Goal: Transaction & Acquisition: Purchase product/service

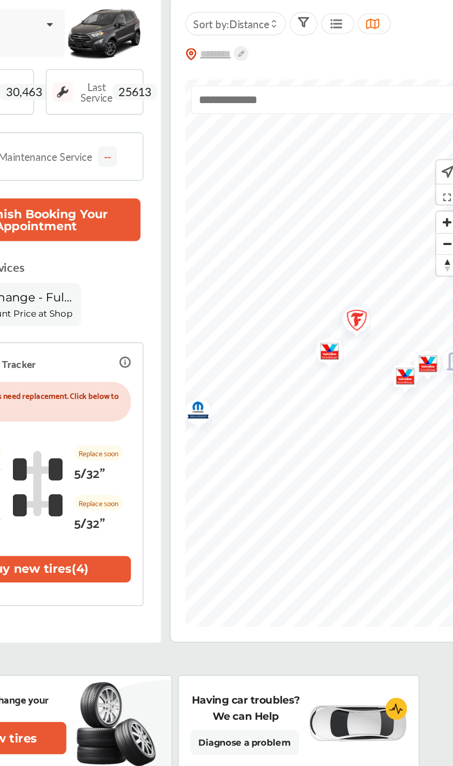
scroll to position [69, 0]
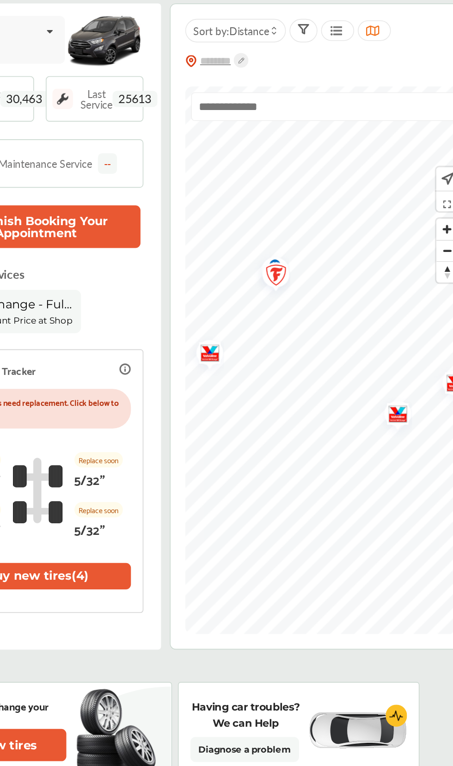
click at [343, 202] on img "Map marker" at bounding box center [338, 202] width 24 height 29
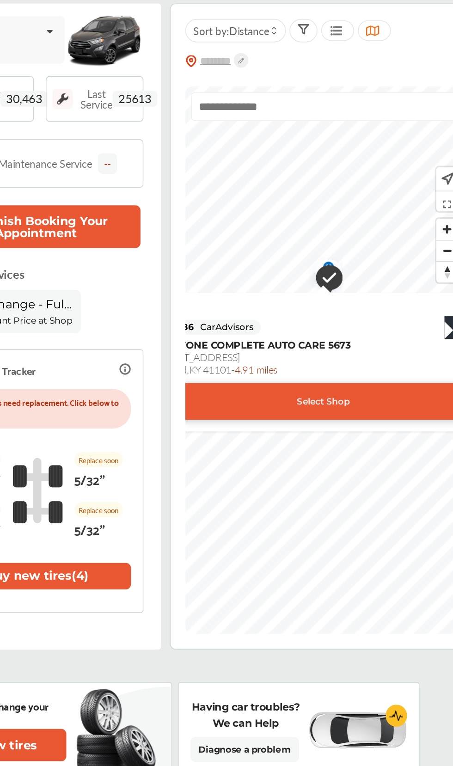
click at [412, 283] on div "Select Shop" at bounding box center [371, 280] width 266 height 23
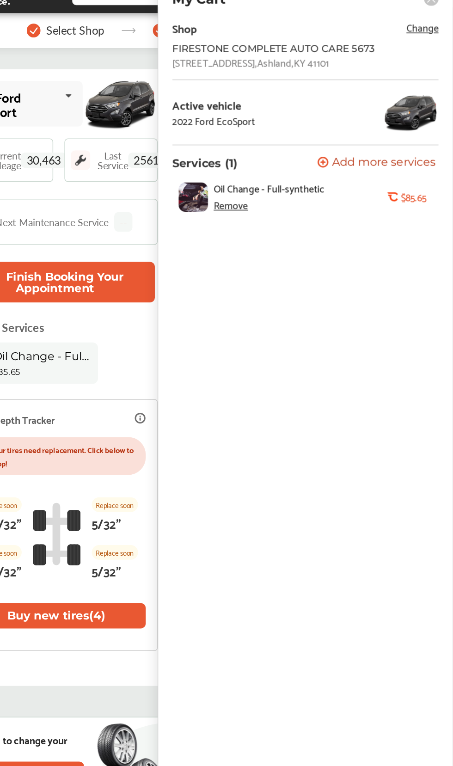
scroll to position [0, 0]
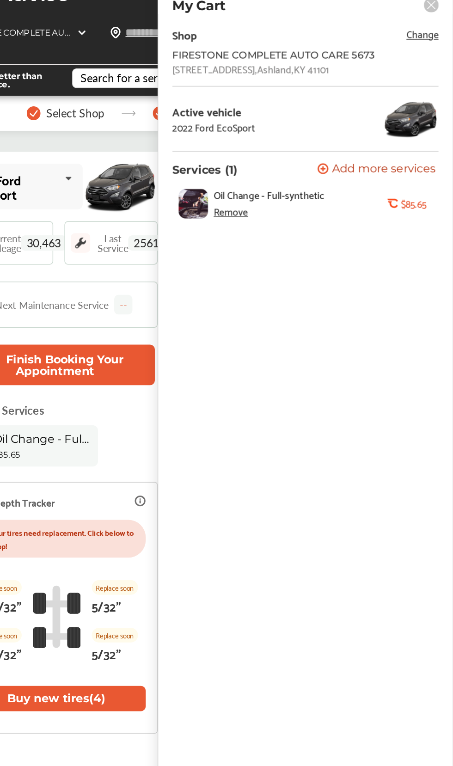
click at [395, 122] on span "Add more services" at bounding box center [407, 125] width 68 height 9
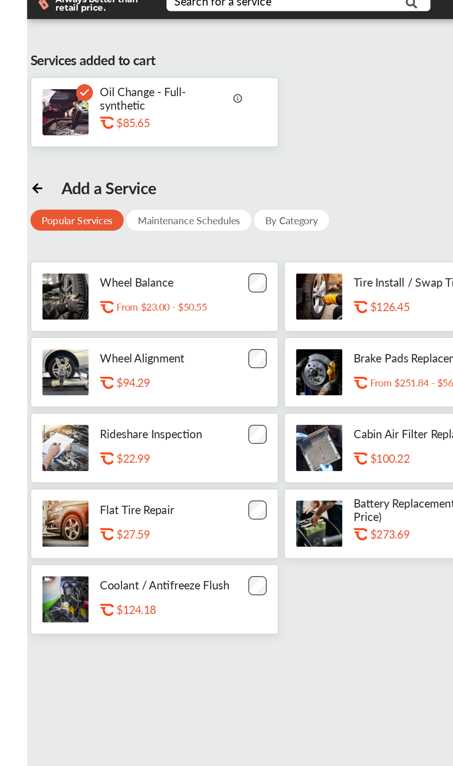
click at [236, 206] on div "Maintenance Schedules" at bounding box center [215, 209] width 82 height 14
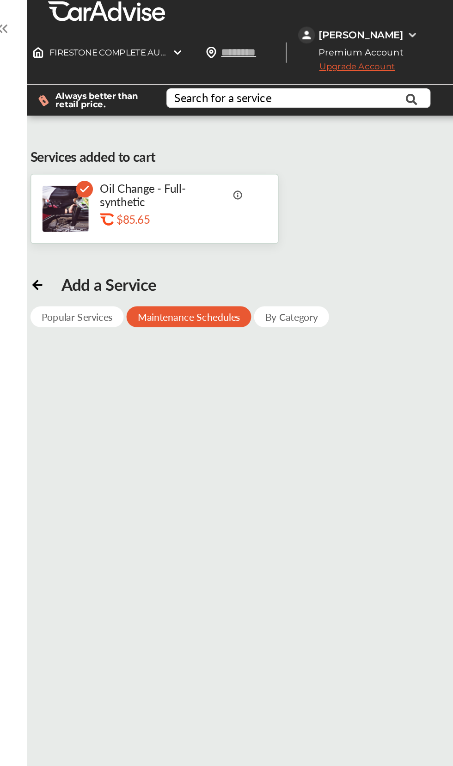
click at [140, 211] on div "Popular Services" at bounding box center [141, 209] width 61 height 14
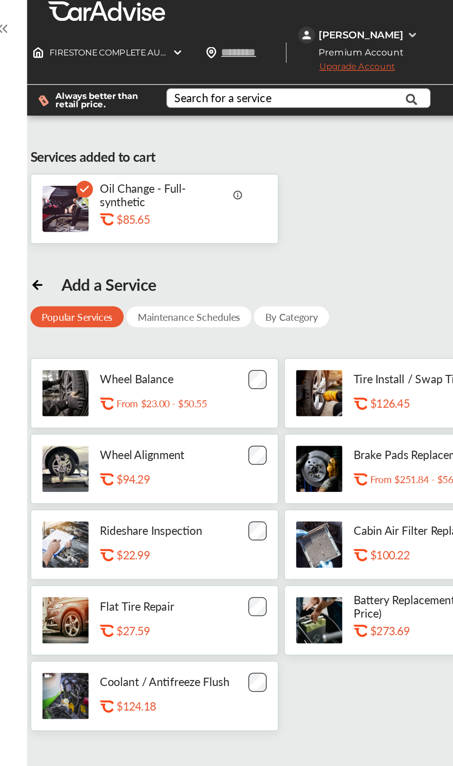
click at [252, 61] on div "Search for a service" at bounding box center [238, 64] width 64 height 7
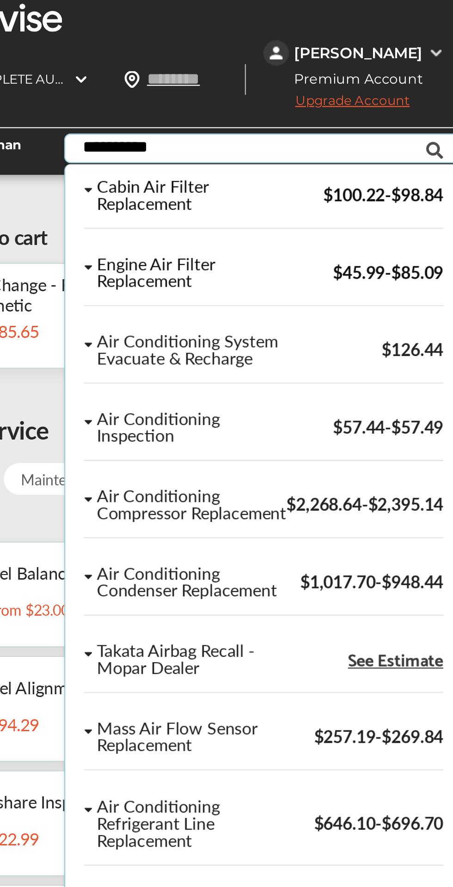
type input "**********"
click at [292, 120] on div "Engine Air Filter Replacement" at bounding box center [258, 118] width 89 height 15
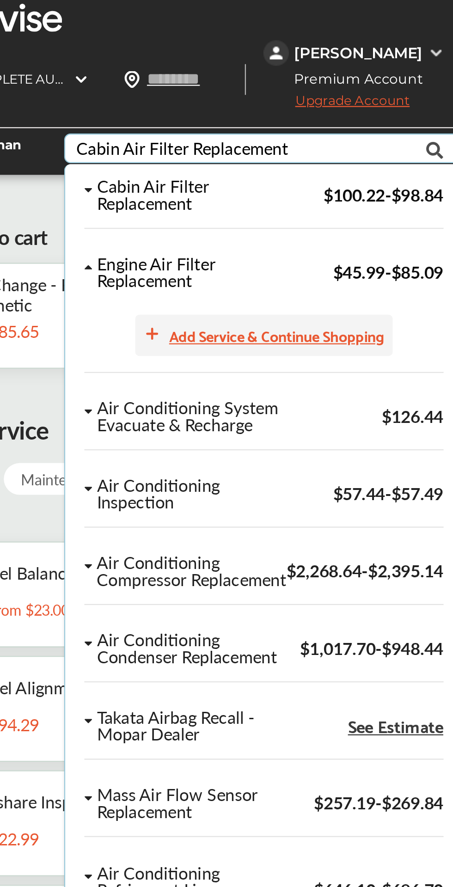
click at [274, 147] on div "Add Service & Continue Shopping" at bounding box center [293, 146] width 94 height 11
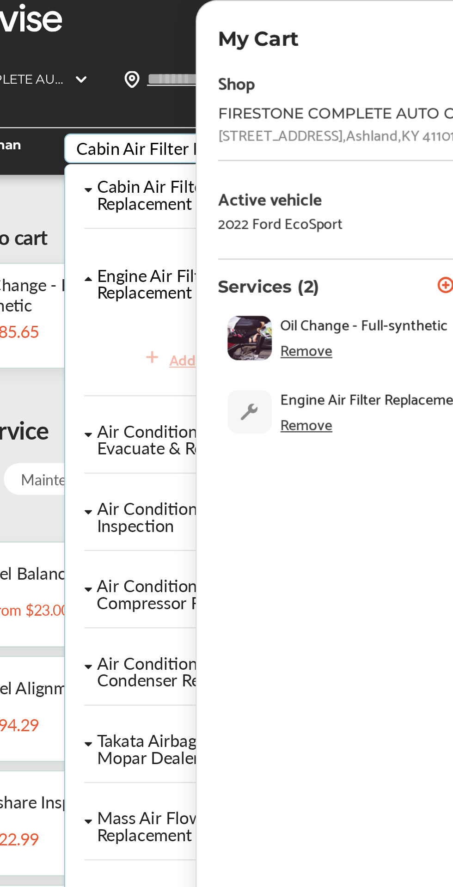
click at [192, 124] on p "Oil Change - Full-synthetic" at bounding box center [199, 129] width 84 height 18
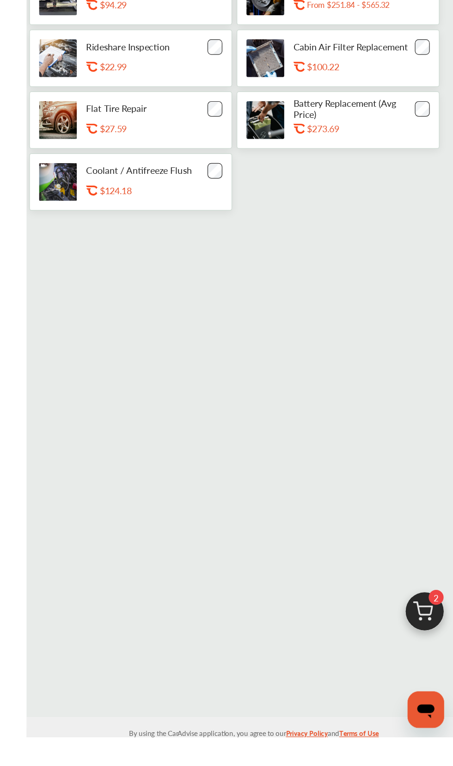
scroll to position [141, 0]
click at [416, 689] on img at bounding box center [430, 667] width 44 height 44
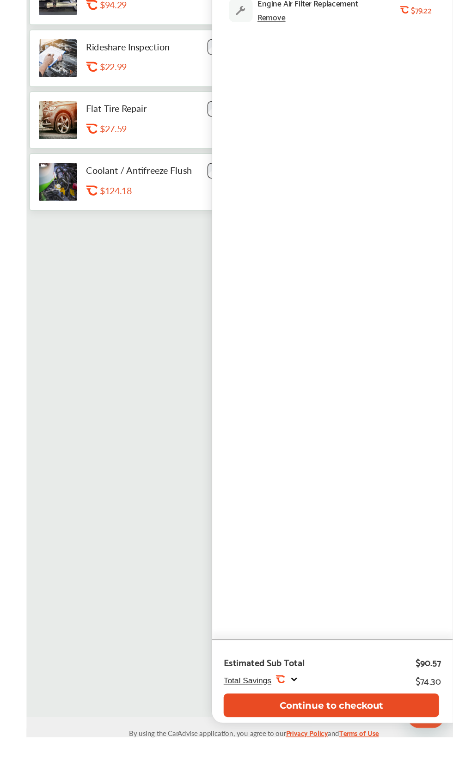
click at [355, 750] on button "Continue to checkout" at bounding box center [355, 740] width 174 height 19
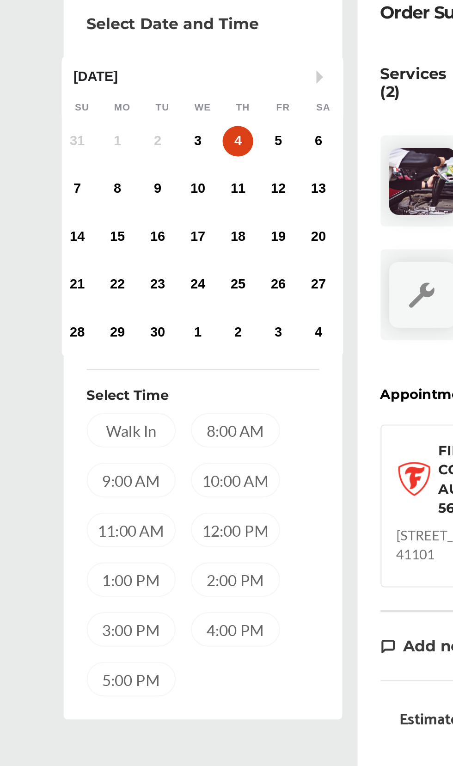
scroll to position [5, 0]
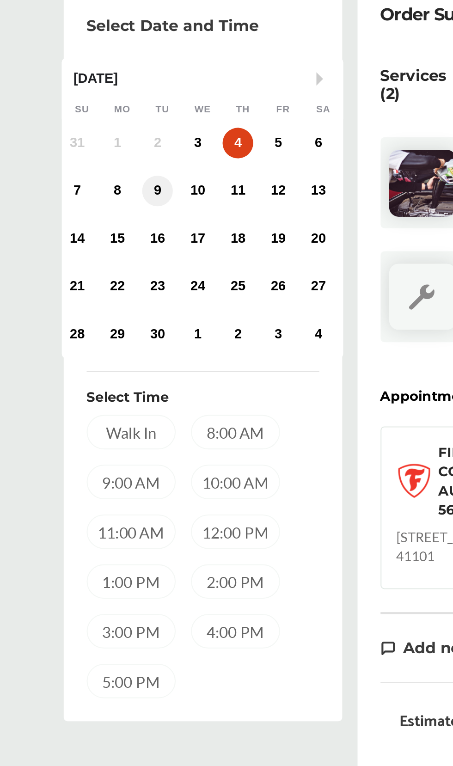
click at [188, 222] on div "9" at bounding box center [187, 224] width 15 height 15
click at [223, 388] on div "12:00 PM" at bounding box center [225, 388] width 43 height 17
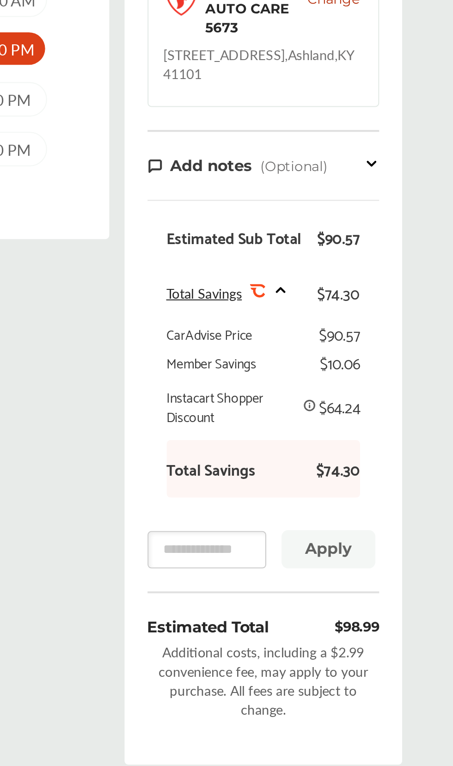
scroll to position [172, 0]
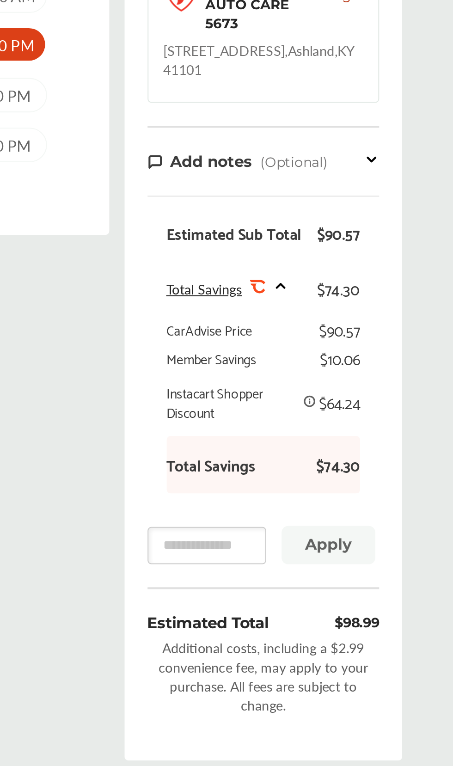
click at [360, 355] on icon at bounding box center [360, 356] width 4 height 2
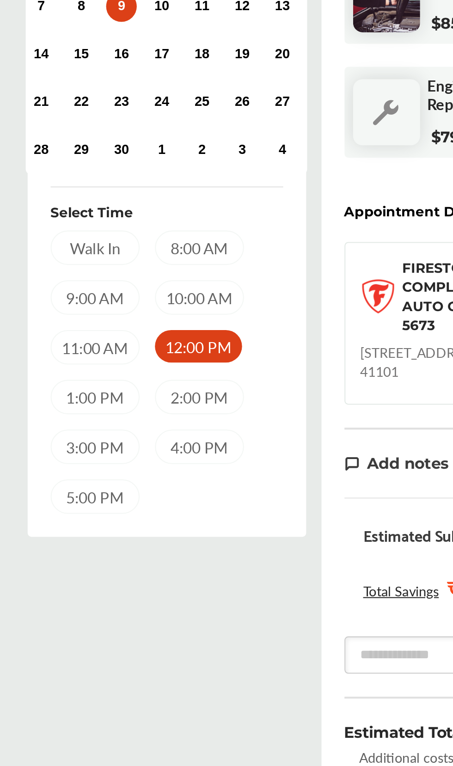
scroll to position [153, 0]
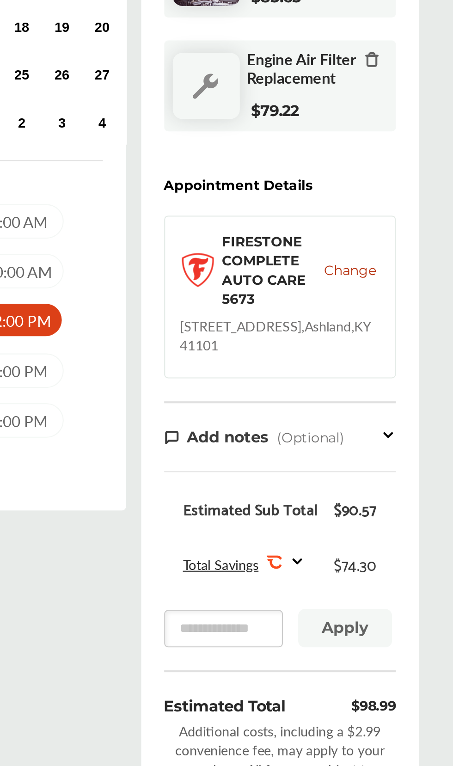
click at [399, 296] on div "Add notes (Optional)" at bounding box center [351, 296] width 112 height 11
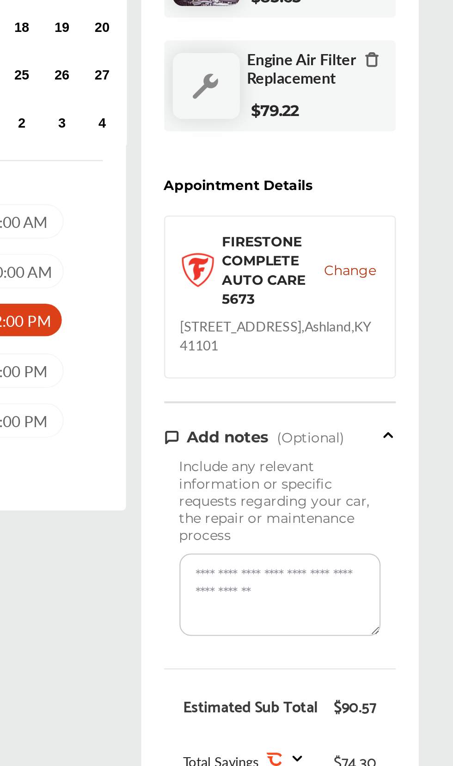
click at [404, 295] on icon at bounding box center [403, 295] width 7 height 8
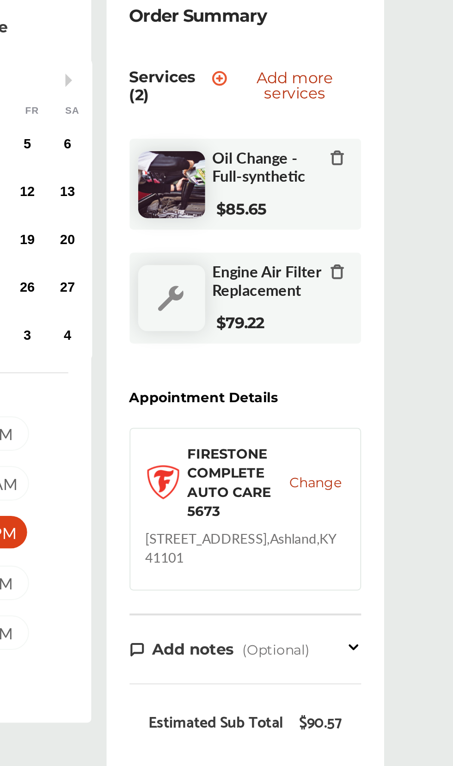
scroll to position [135, 0]
click at [396, 130] on icon at bounding box center [395, 131] width 7 height 7
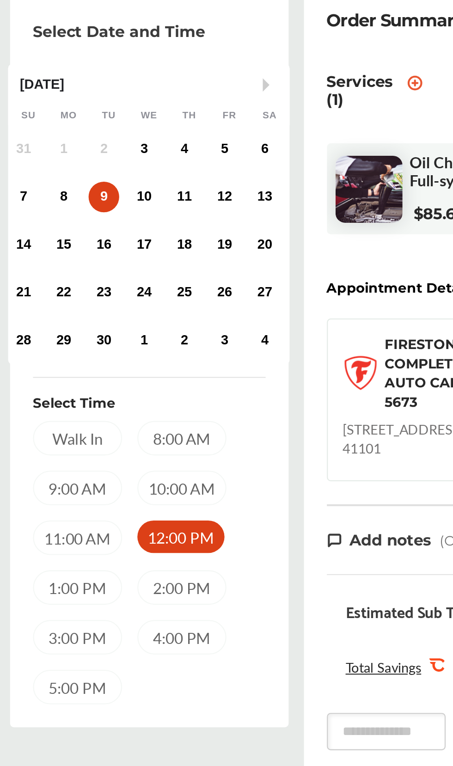
scroll to position [103, 0]
click at [187, 171] on div "23" at bounding box center [187, 172] width 15 height 15
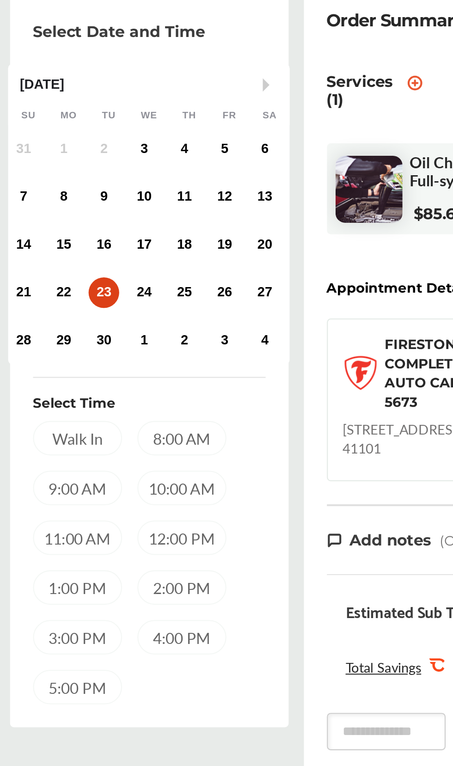
click at [222, 288] on div "12:00 PM" at bounding box center [225, 290] width 43 height 17
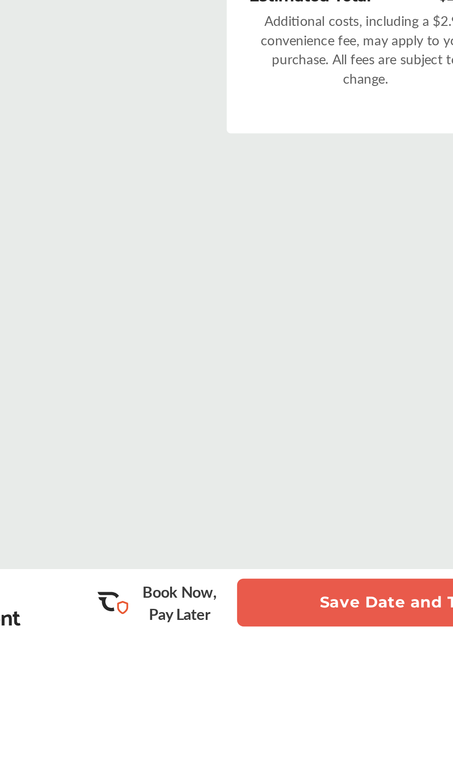
scroll to position [98, 0]
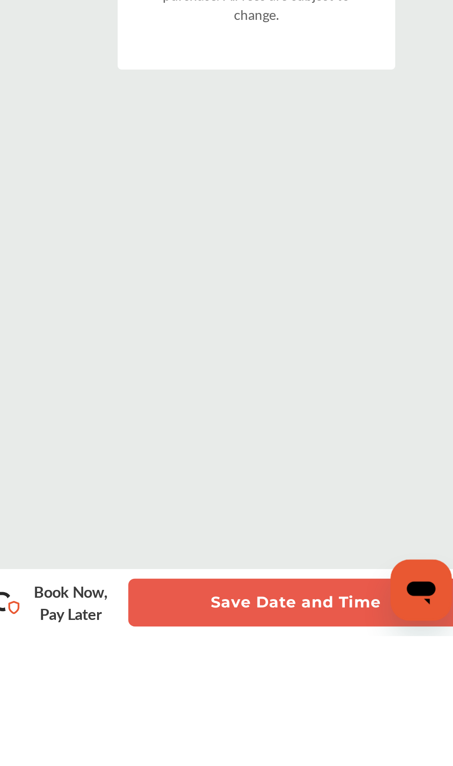
click at [376, 761] on button "Save Date and Time" at bounding box center [370, 749] width 162 height 23
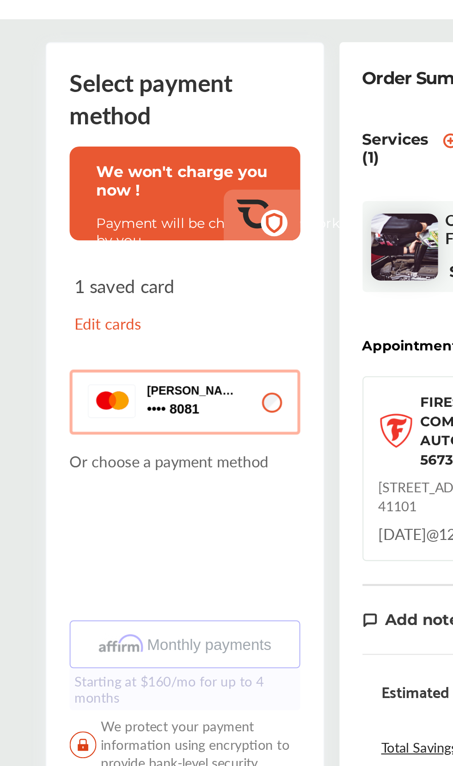
scroll to position [82, 0]
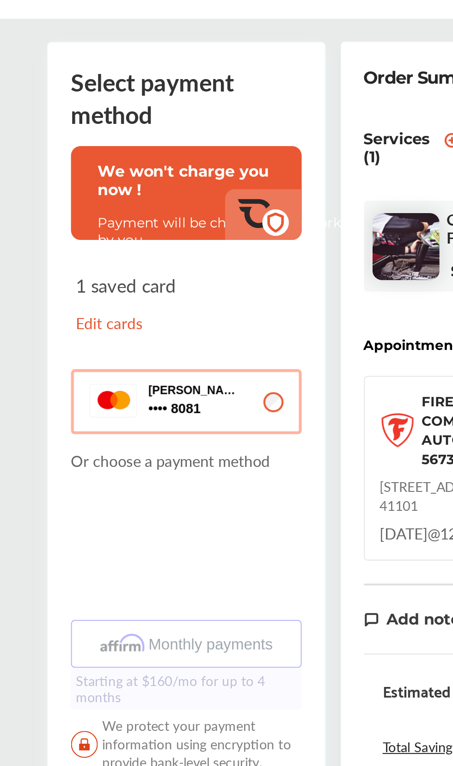
click at [167, 176] on p "Edit cards" at bounding box center [181, 179] width 51 height 11
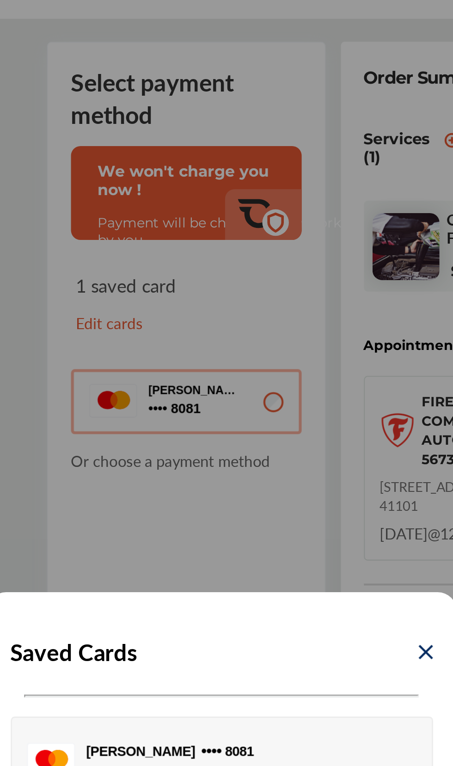
scroll to position [83, 0]
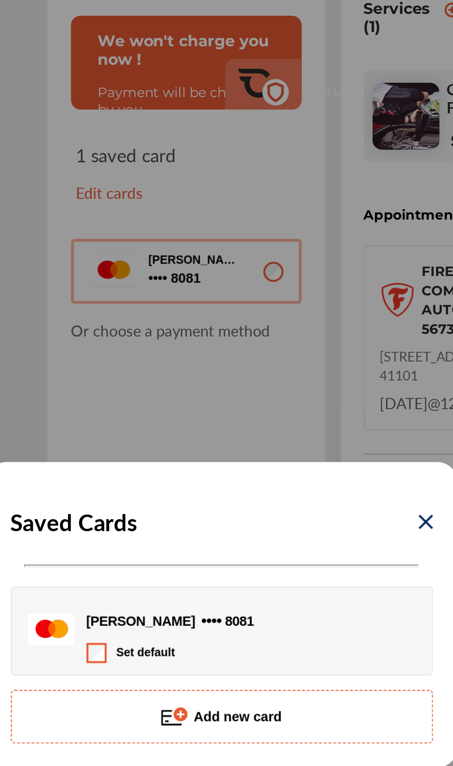
click at [267, 397] on div "[PERSON_NAME] 8081 8081" at bounding box center [232, 385] width 143 height 21
click at [264, 397] on div "[PERSON_NAME] 8081 8081" at bounding box center [232, 385] width 143 height 21
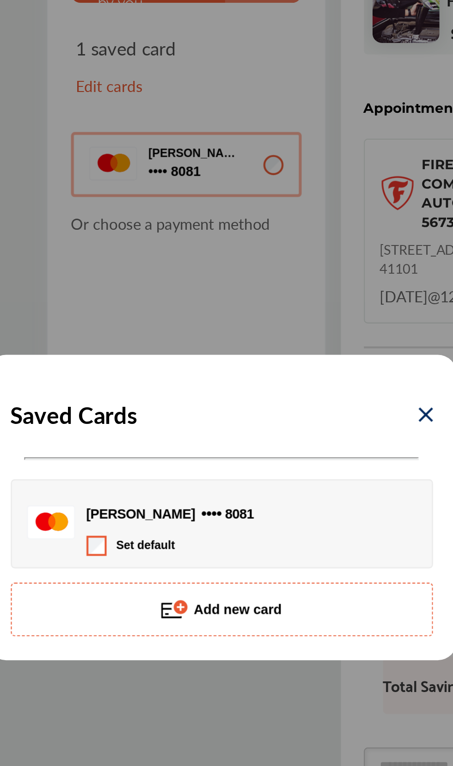
click at [324, 342] on img at bounding box center [325, 338] width 7 height 7
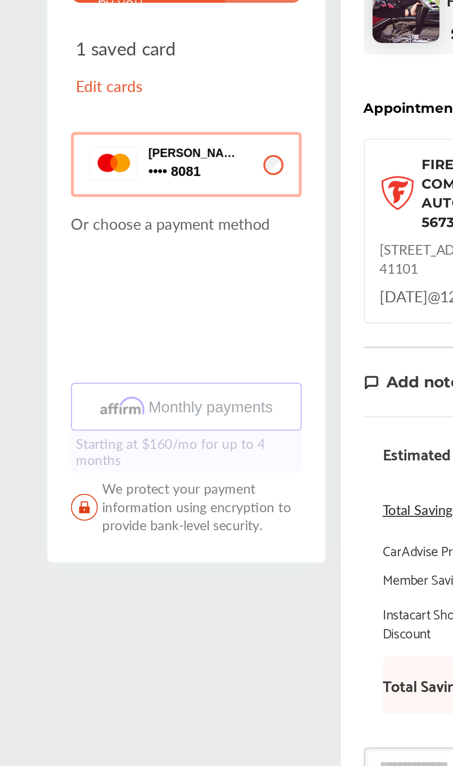
click at [215, 216] on span "8081 8081" at bounding box center [214, 220] width 46 height 9
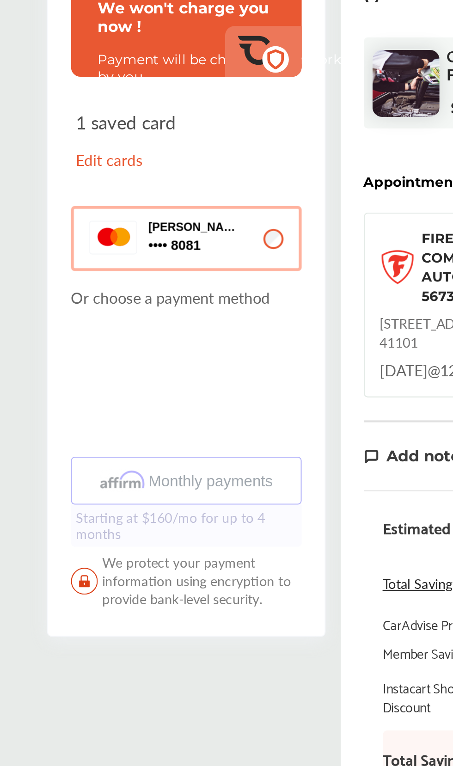
click at [167, 178] on p "Edit cards" at bounding box center [181, 179] width 51 height 11
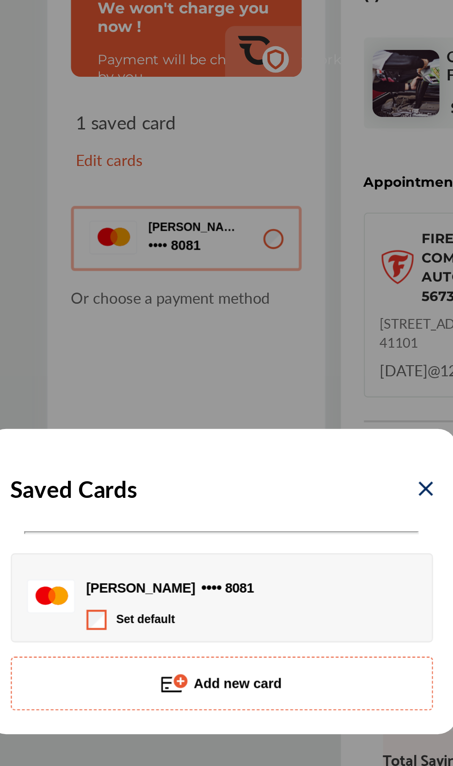
click at [276, 433] on button "Add new card" at bounding box center [227, 432] width 204 height 26
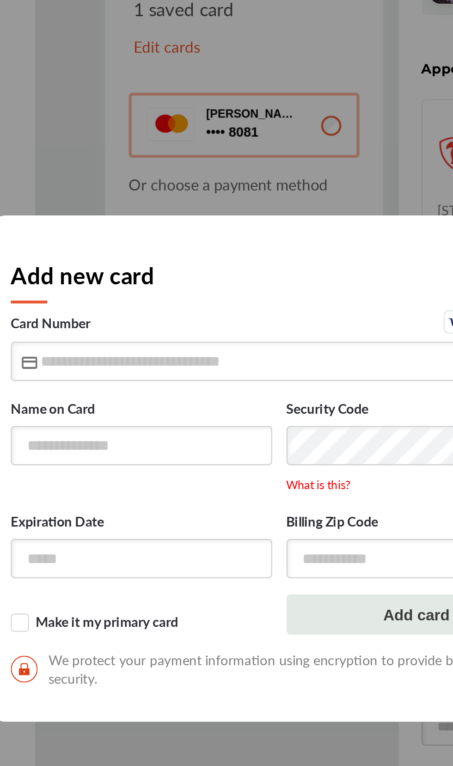
click at [109, 414] on label "Expiration Date" at bounding box center [160, 408] width 126 height 9
click at [113, 462] on label "Make it my primary card" at bounding box center [160, 457] width 126 height 9
click at [107, 462] on label "Make it my primary card" at bounding box center [160, 457] width 126 height 9
click at [140, 341] on input "text" at bounding box center [226, 331] width 259 height 19
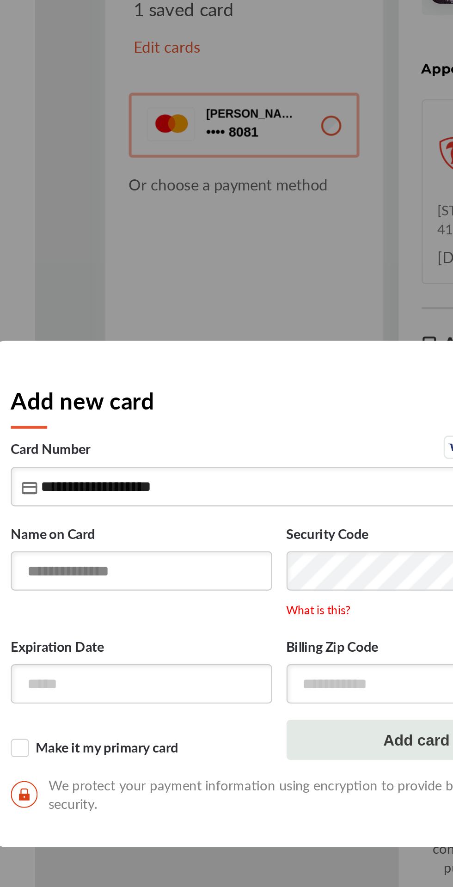
type input "**********"
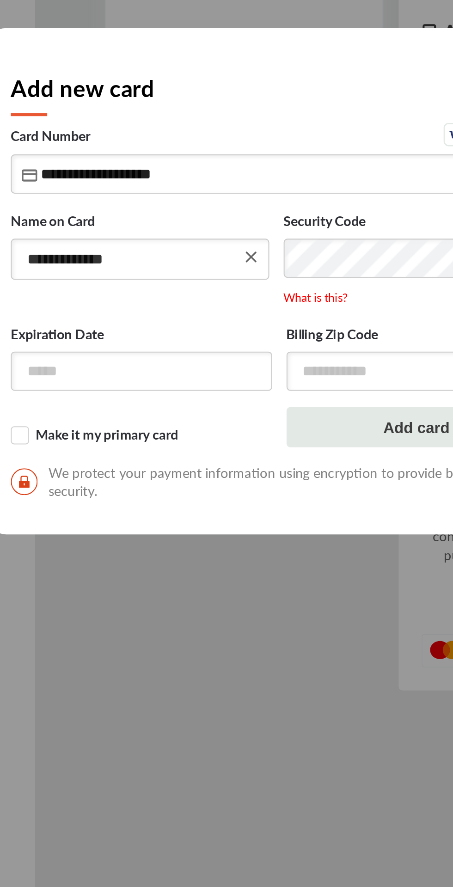
type input "**********"
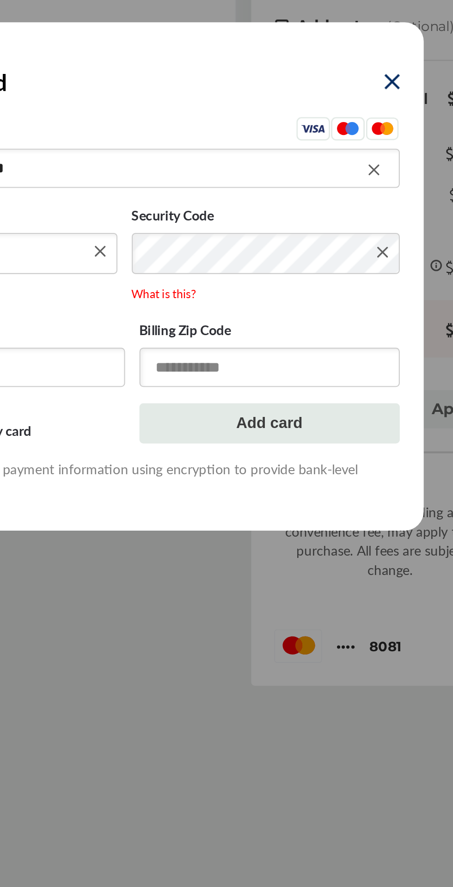
click at [266, 493] on input "text" at bounding box center [293, 487] width 126 height 19
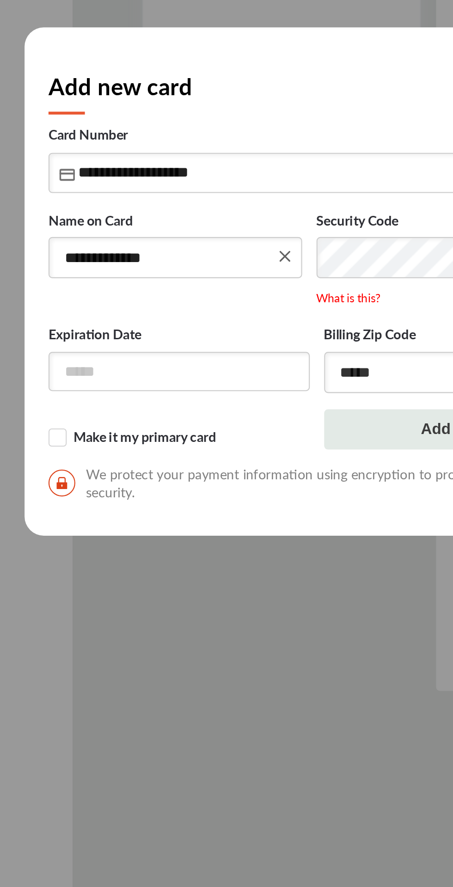
type input "*****"
click at [116, 491] on input "text" at bounding box center [160, 487] width 126 height 19
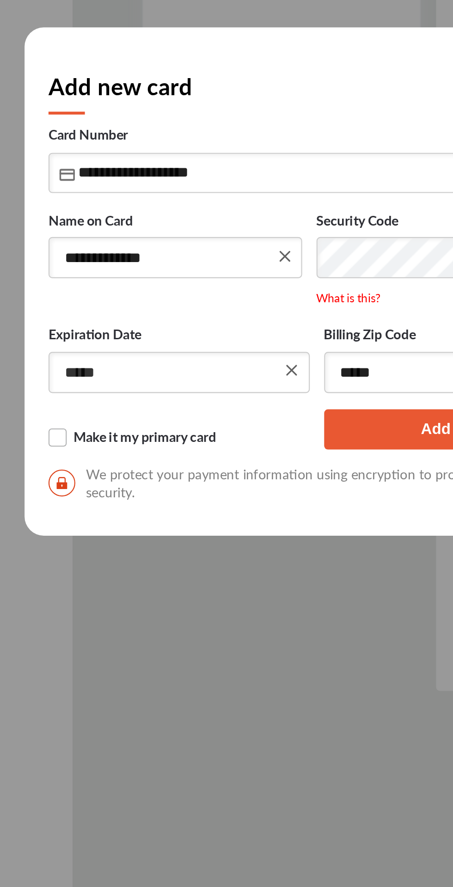
type input "*****"
click at [107, 521] on label "Make it my primary card" at bounding box center [160, 518] width 126 height 9
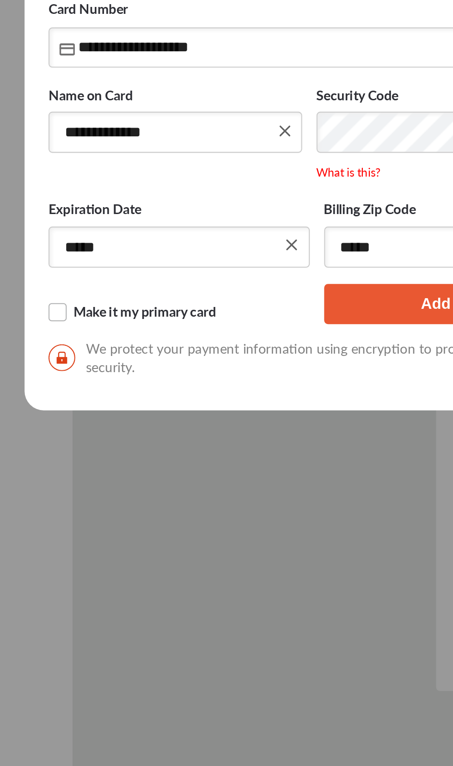
click at [109, 463] on label "Make it my primary card" at bounding box center [160, 458] width 126 height 9
click at [99, 463] on label "Make it my primary card" at bounding box center [160, 458] width 126 height 9
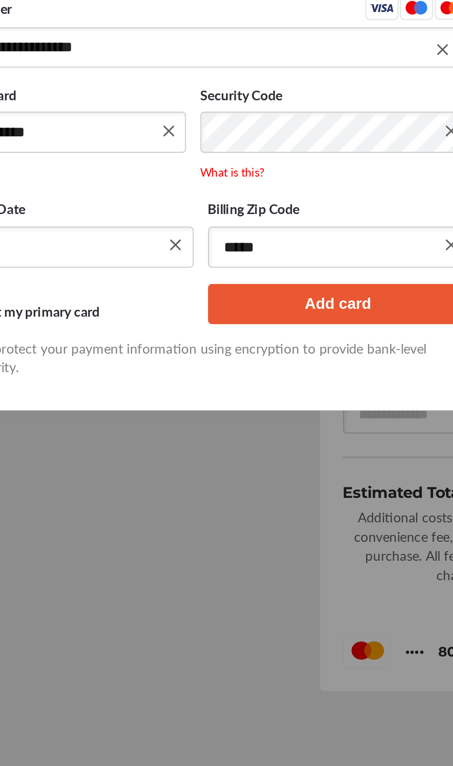
click at [283, 464] on button "Add card" at bounding box center [293, 454] width 126 height 19
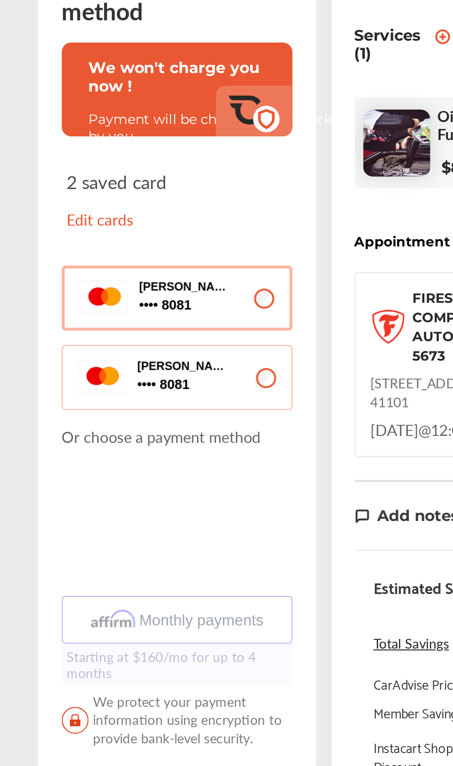
scroll to position [108, 0]
click at [196, 187] on p "[PERSON_NAME]" at bounding box center [214, 186] width 46 height 6
click at [164, 151] on p "Edit cards" at bounding box center [181, 153] width 51 height 11
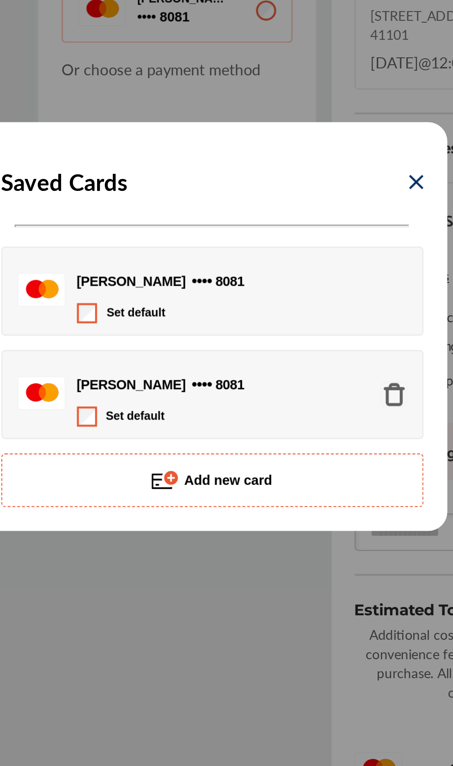
scroll to position [109, 0]
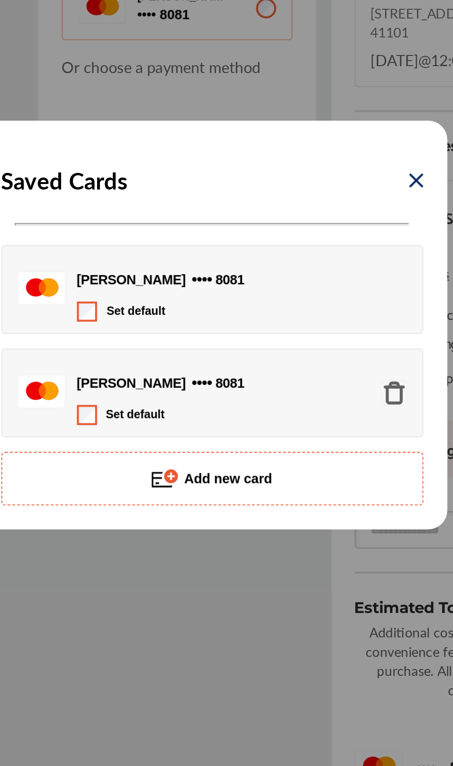
click at [232, 372] on div "[PERSON_NAME] 8081 8081" at bounding box center [232, 360] width 143 height 21
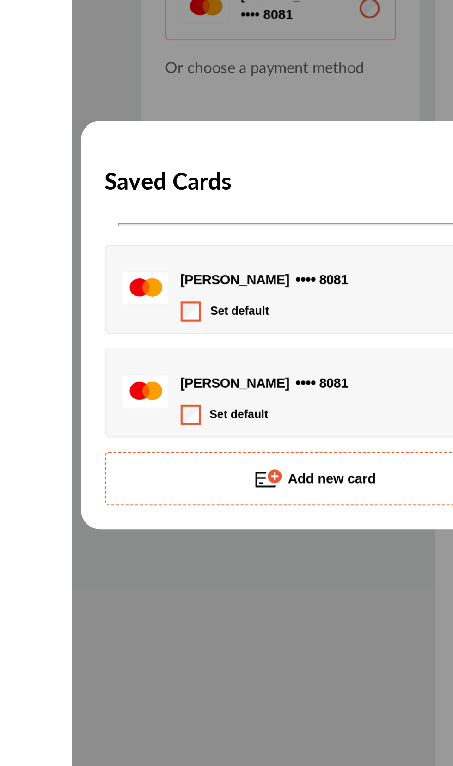
click at [153, 373] on rect at bounding box center [144, 365] width 23 height 16
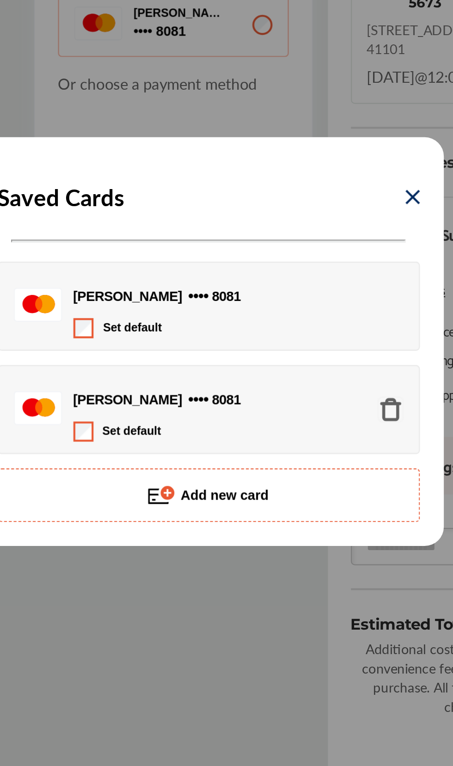
scroll to position [108, 0]
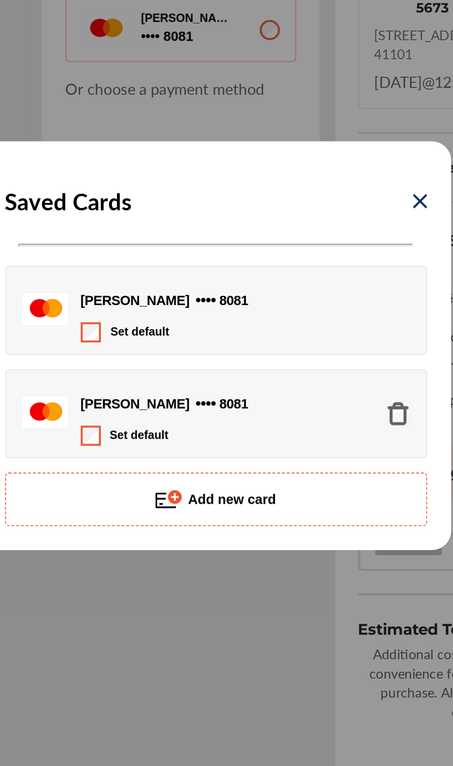
click at [312, 422] on img at bounding box center [314, 416] width 12 height 12
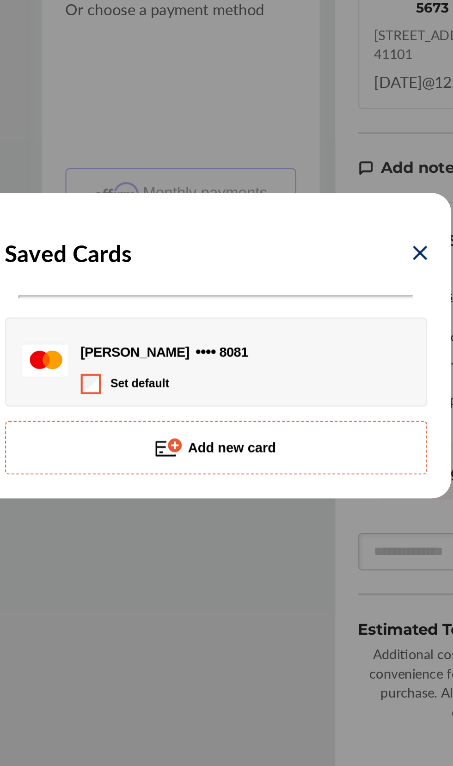
scroll to position [70, 0]
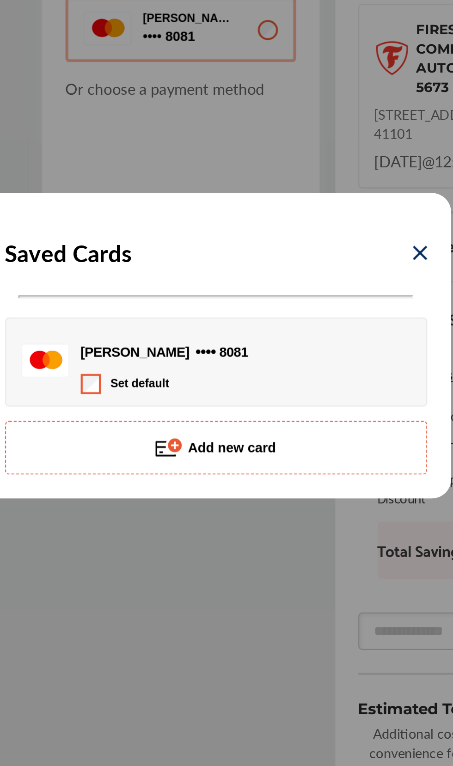
click at [324, 342] on img at bounding box center [325, 338] width 7 height 7
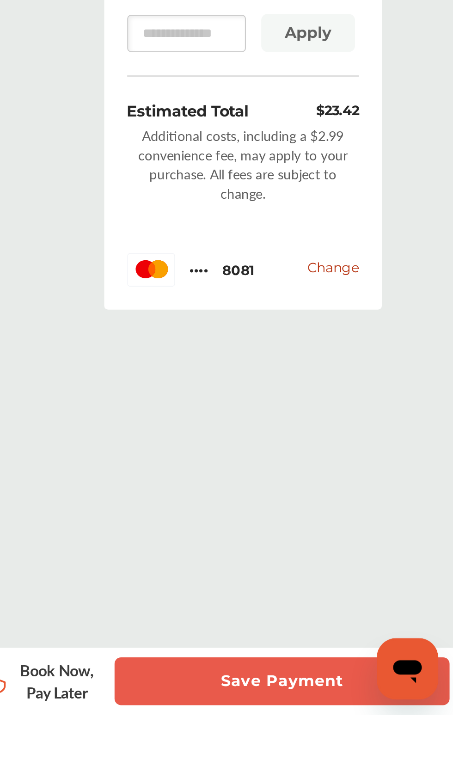
scroll to position [209, 0]
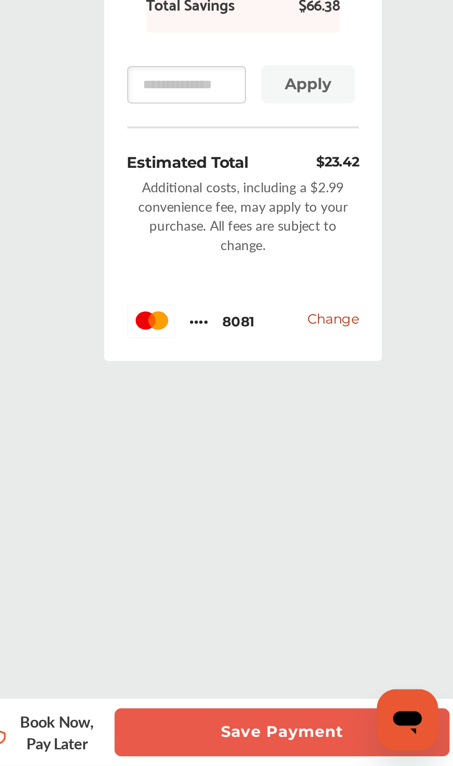
click at [388, 746] on button "Save Payment" at bounding box center [370, 749] width 162 height 23
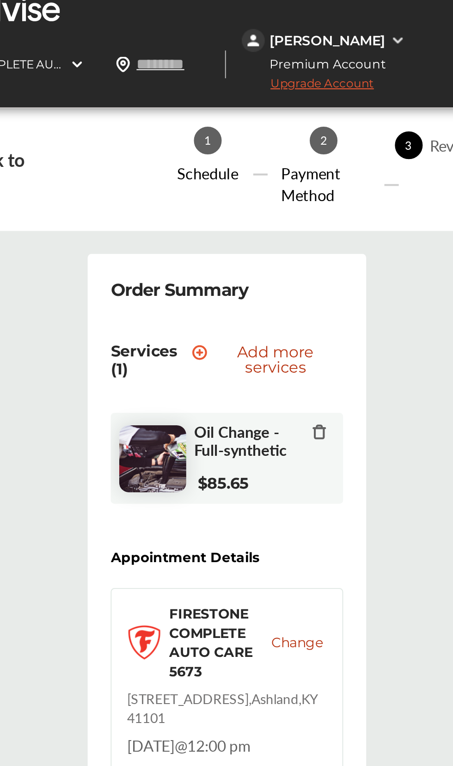
click at [299, 174] on span "Add more services" at bounding box center [303, 177] width 61 height 15
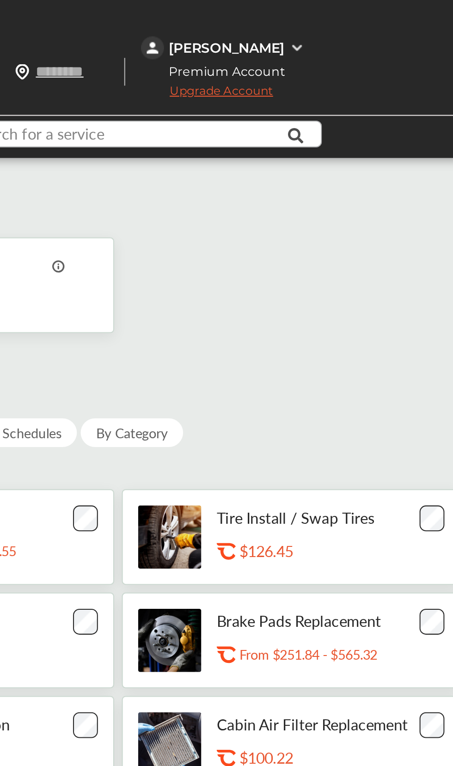
click at [288, 61] on input "text" at bounding box center [287, 66] width 170 height 14
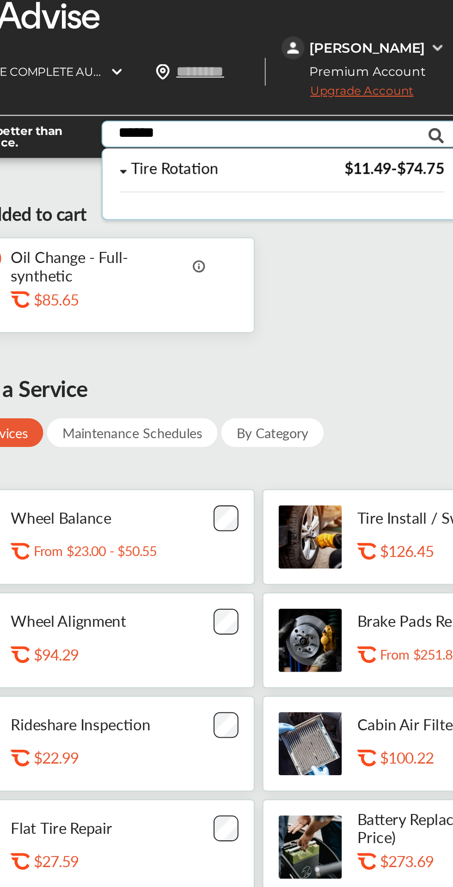
type input "******"
click at [277, 78] on div "Tire Rotation" at bounding box center [256, 82] width 94 height 8
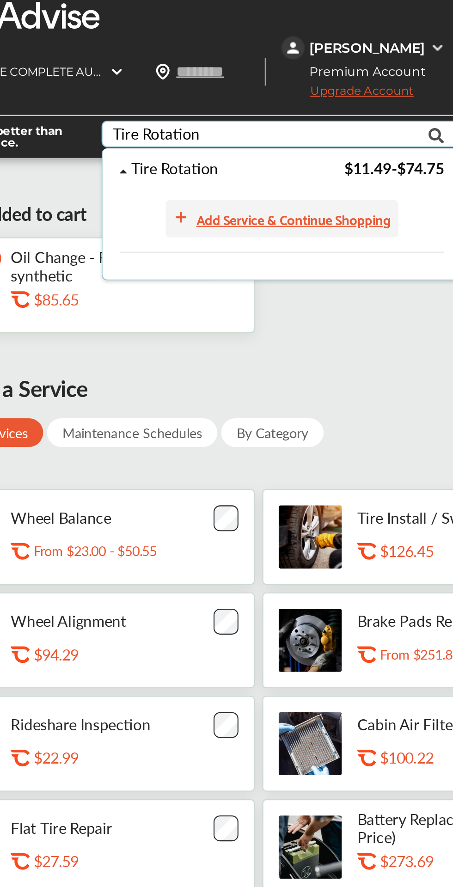
click at [270, 111] on div "Add Service & Continue Shopping" at bounding box center [293, 105] width 94 height 11
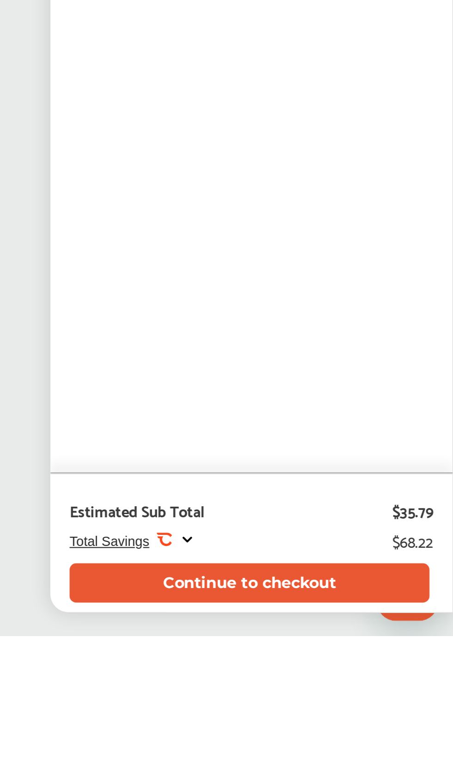
scroll to position [112, 0]
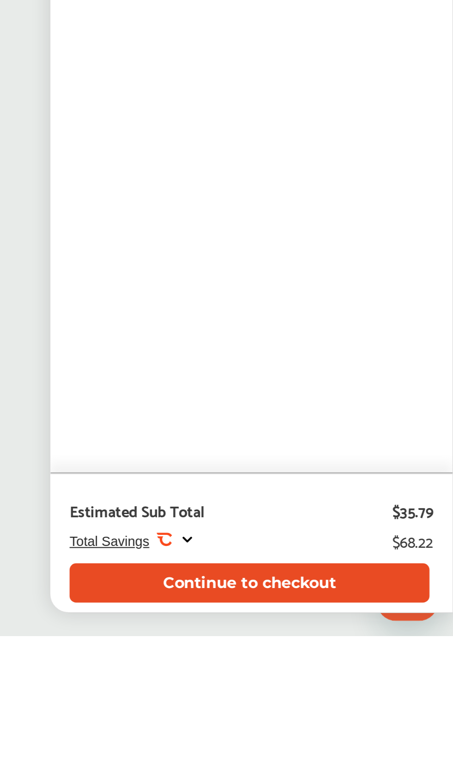
click at [394, 750] on button "Continue to checkout" at bounding box center [355, 740] width 174 height 19
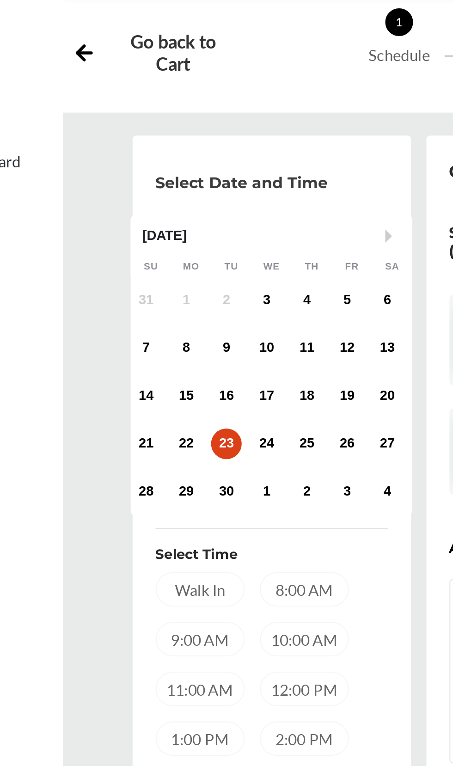
click at [229, 390] on div "12:00 PM" at bounding box center [225, 393] width 43 height 17
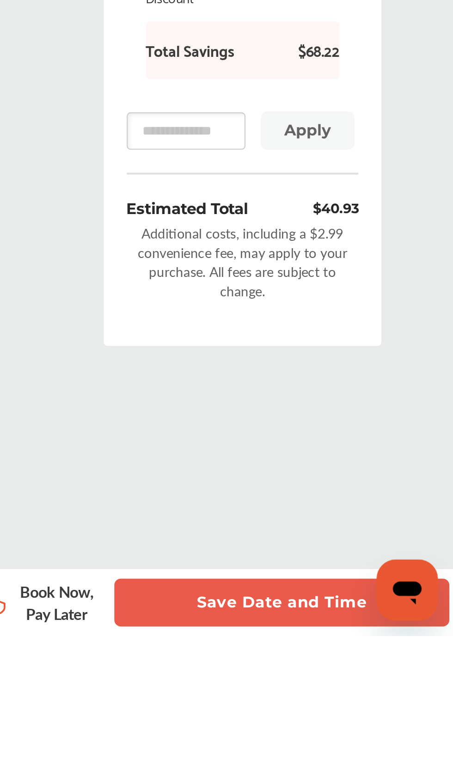
scroll to position [121, 0]
click at [377, 761] on button "Save Date and Time" at bounding box center [370, 749] width 162 height 23
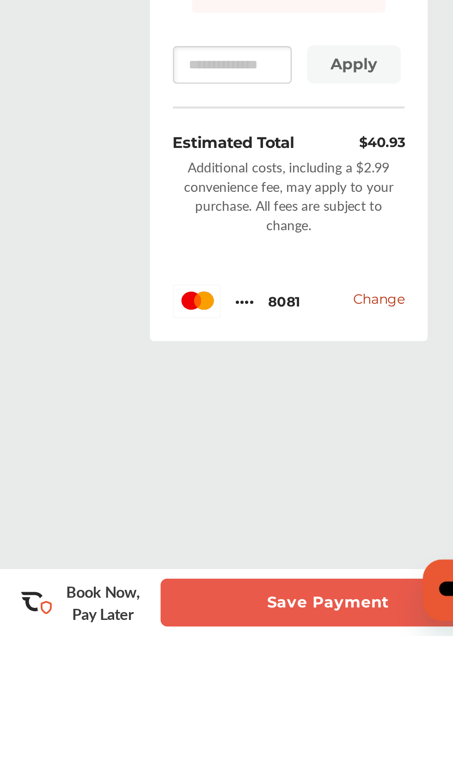
scroll to position [153, 0]
click at [363, 761] on button "Save Payment" at bounding box center [370, 749] width 162 height 23
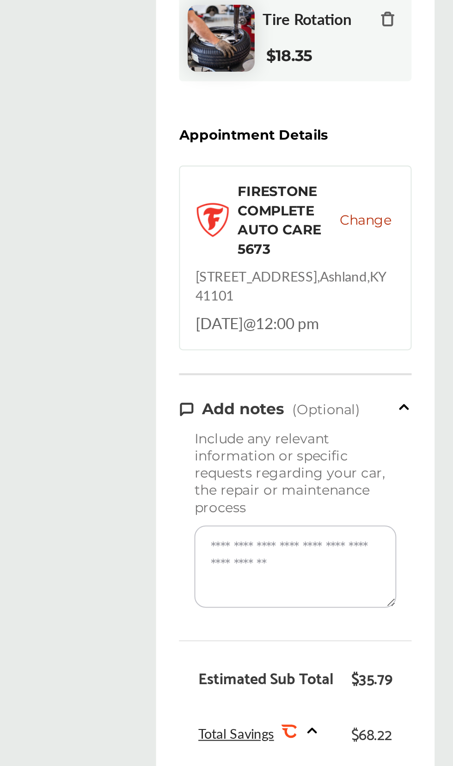
scroll to position [36, 0]
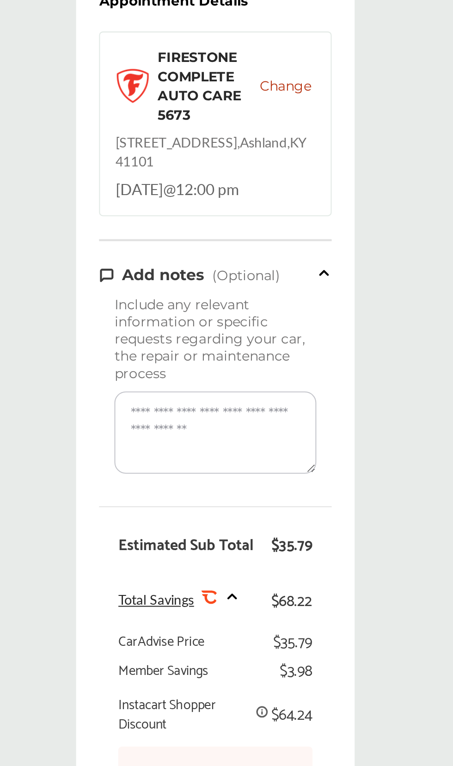
click at [295, 505] on textarea at bounding box center [281, 498] width 98 height 40
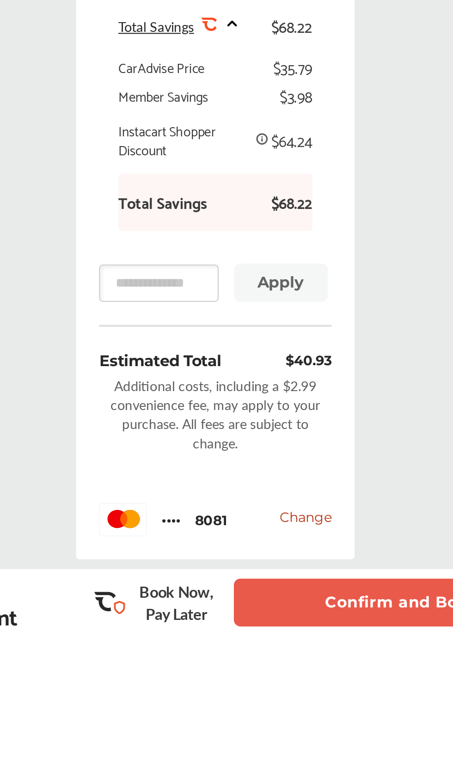
scroll to position [153, 0]
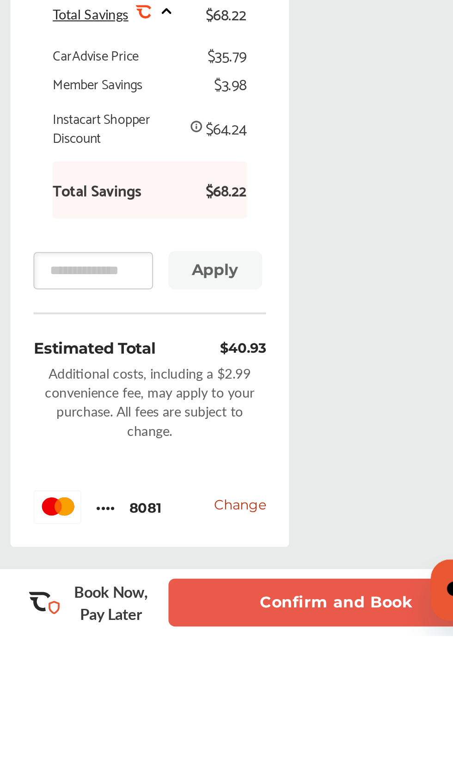
type textarea "**********"
click at [364, 761] on button "Confirm and Book" at bounding box center [370, 749] width 162 height 23
